Goal: Task Accomplishment & Management: Manage account settings

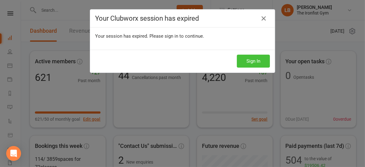
click at [253, 61] on button "Sign In" at bounding box center [253, 61] width 33 height 13
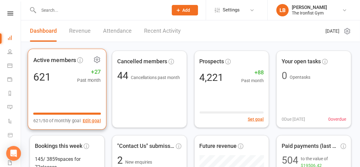
click at [98, 58] on icon at bounding box center [97, 60] width 8 height 8
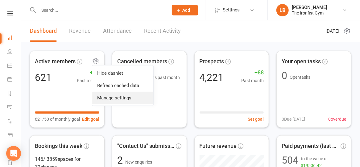
click at [102, 100] on link "Manage settings" at bounding box center [122, 98] width 61 height 12
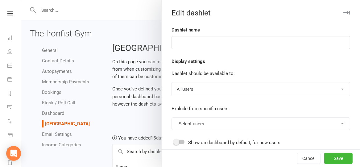
type input "Active members"
select select "created_or_converted"
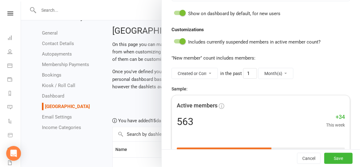
scroll to position [126, 0]
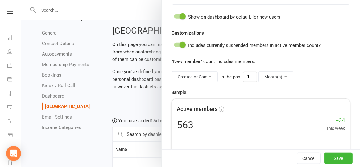
click at [205, 75] on select "Created Created or Converted First Activated Last Activated" at bounding box center [195, 77] width 46 height 10
click at [172, 72] on select "Created Created or Converted First Activated Last Activated" at bounding box center [195, 77] width 46 height 10
click at [270, 72] on select "Day(s) Week(s) Month(s) Year(s)" at bounding box center [275, 77] width 35 height 10
select select "weeks"
click at [258, 72] on select "Day(s) Week(s) Month(s) Year(s)" at bounding box center [275, 77] width 35 height 10
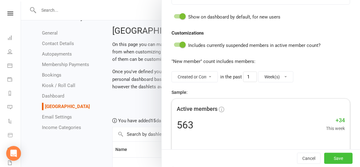
click at [327, 154] on button "Save" at bounding box center [338, 158] width 28 height 11
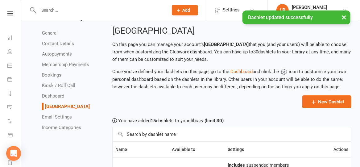
click at [10, 10] on div "× Dashlet updated successfully" at bounding box center [176, 10] width 352 height 0
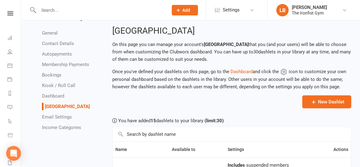
click at [7, 12] on icon at bounding box center [10, 13] width 6 height 4
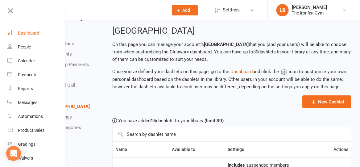
click at [27, 31] on div "Dashboard" at bounding box center [28, 33] width 21 height 5
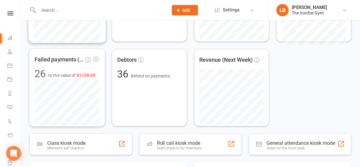
scroll to position [174, 0]
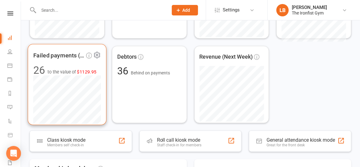
click at [86, 71] on span "$1129.95" at bounding box center [86, 71] width 19 height 5
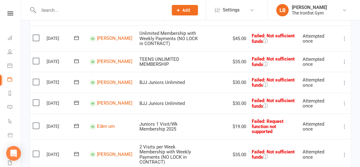
scroll to position [245, 0]
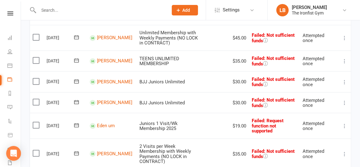
click at [344, 79] on icon at bounding box center [344, 82] width 6 height 6
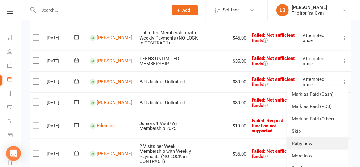
click at [312, 137] on link "Retry now" at bounding box center [317, 143] width 61 height 12
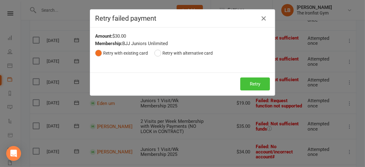
click at [246, 83] on button "Retry" at bounding box center [255, 83] width 30 height 13
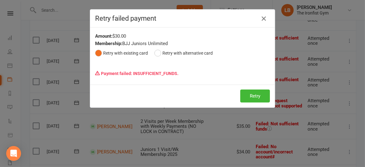
click at [260, 18] on icon "button" at bounding box center [263, 18] width 7 height 7
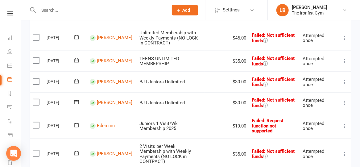
click at [127, 12] on input "text" at bounding box center [100, 10] width 127 height 9
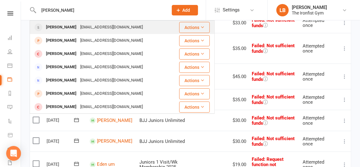
scroll to position [204, 0]
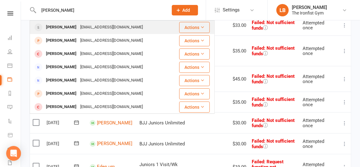
type input "victor w"
click at [104, 29] on div "victorlet888@gmail.com" at bounding box center [111, 27] width 66 height 9
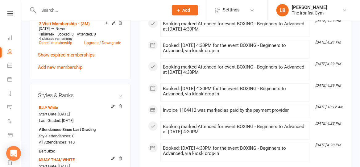
scroll to position [299, 0]
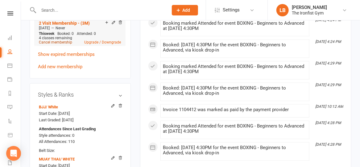
click at [64, 40] on link "Cancel membership" at bounding box center [55, 42] width 33 height 4
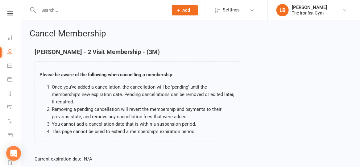
scroll to position [106, 0]
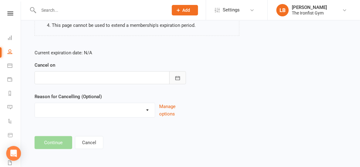
click at [177, 80] on icon "button" at bounding box center [177, 78] width 5 height 4
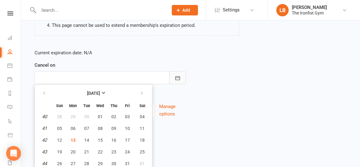
scroll to position [119, 0]
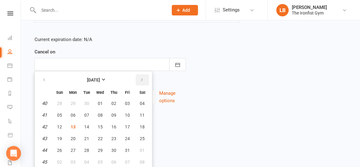
click at [143, 79] on icon "button" at bounding box center [142, 79] width 4 height 5
click at [70, 122] on button "10" at bounding box center [73, 126] width 13 height 11
type input "10 Nov 2025"
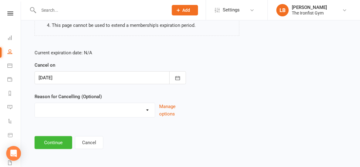
click at [65, 113] on select "Defaulted Payments Double Up with Transfer Downgrade End of PIF Term Failed Pay…" at bounding box center [95, 109] width 120 height 12
select select "9"
click at [35, 103] on select "Defaulted Payments Double Up with Transfer Downgrade End of PIF Term Failed Pay…" at bounding box center [95, 109] width 120 height 12
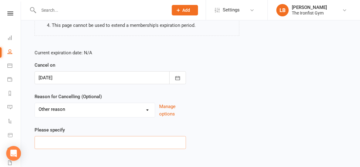
click at [63, 140] on input at bounding box center [110, 142] width 151 height 13
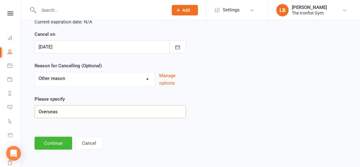
scroll to position [137, 0]
type input "Overseas"
click at [43, 139] on button "Continue" at bounding box center [54, 143] width 38 height 13
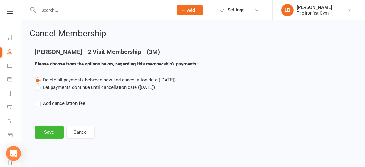
click at [39, 88] on label "Let payments continue until cancellation date (Nov 10, 2025)" at bounding box center [95, 87] width 120 height 7
click at [39, 84] on input "Let payments continue until cancellation date (Nov 10, 2025)" at bounding box center [37, 84] width 4 height 0
click at [48, 131] on button "Save" at bounding box center [49, 132] width 29 height 13
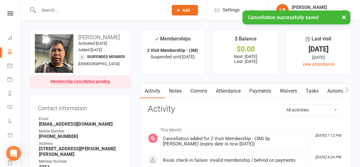
click at [259, 93] on link "Payments" at bounding box center [260, 91] width 31 height 14
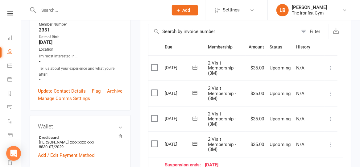
scroll to position [135, 0]
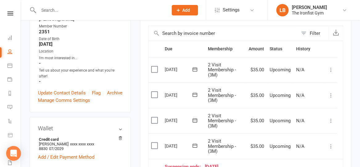
click at [11, 15] on link at bounding box center [10, 13] width 22 height 4
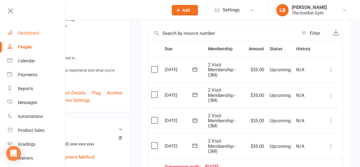
click at [27, 32] on div "Dashboard" at bounding box center [28, 33] width 21 height 5
